Goal: Information Seeking & Learning: Check status

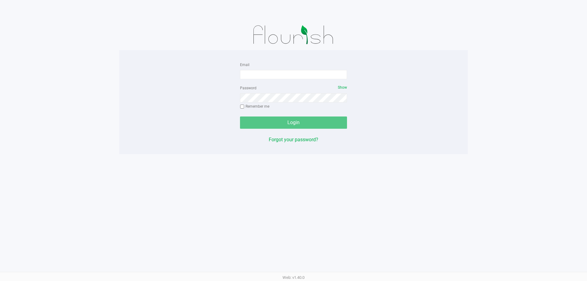
click at [256, 66] on div "Email" at bounding box center [293, 70] width 107 height 18
click at [271, 72] on input "Email" at bounding box center [293, 74] width 107 height 9
type input "[EMAIL_ADDRESS][DOMAIN_NAME]"
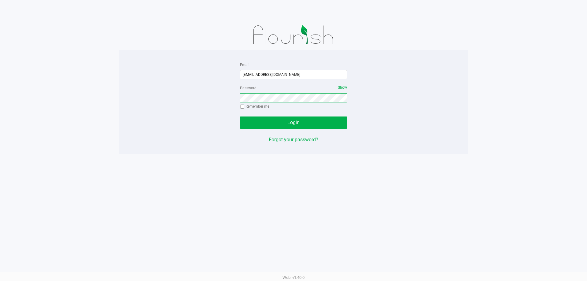
click at [240, 116] on button "Login" at bounding box center [293, 122] width 107 height 12
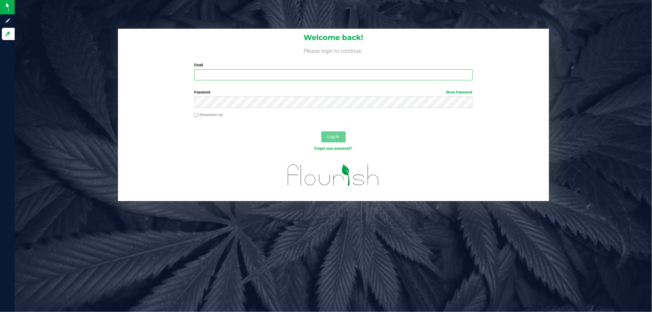
click at [224, 72] on input "Email" at bounding box center [333, 74] width 278 height 11
type input "[EMAIL_ADDRESS][DOMAIN_NAME]"
click at [321, 131] on button "Log In" at bounding box center [333, 136] width 24 height 11
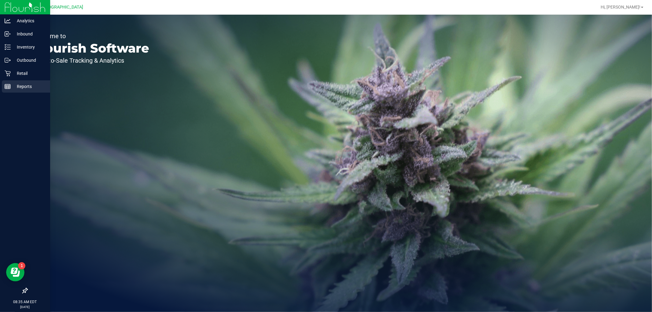
click at [17, 85] on p "Reports" at bounding box center [29, 86] width 37 height 7
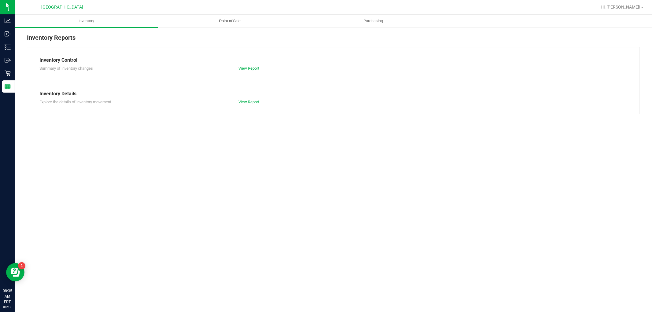
click at [231, 21] on span "Point of Sale" at bounding box center [230, 21] width 38 height 6
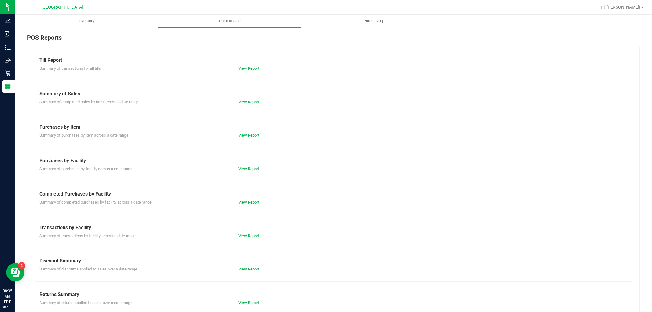
click at [242, 203] on link "View Report" at bounding box center [248, 202] width 21 height 5
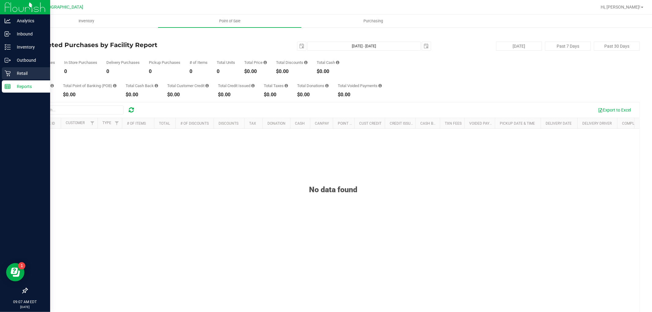
click at [9, 72] on icon at bounding box center [8, 73] width 6 height 6
